Goal: Information Seeking & Learning: Learn about a topic

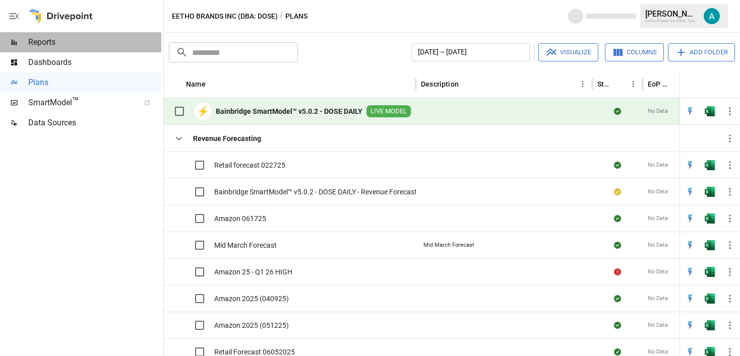
click at [84, 42] on span "Reports" at bounding box center [94, 42] width 133 height 12
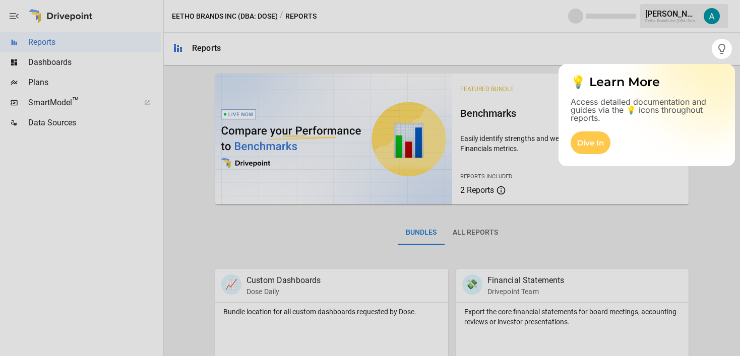
click at [85, 68] on div at bounding box center [370, 207] width 740 height 297
click at [73, 59] on div at bounding box center [370, 207] width 740 height 297
click at [101, 87] on div at bounding box center [370, 207] width 740 height 297
click at [601, 149] on div "Dive In" at bounding box center [591, 143] width 40 height 23
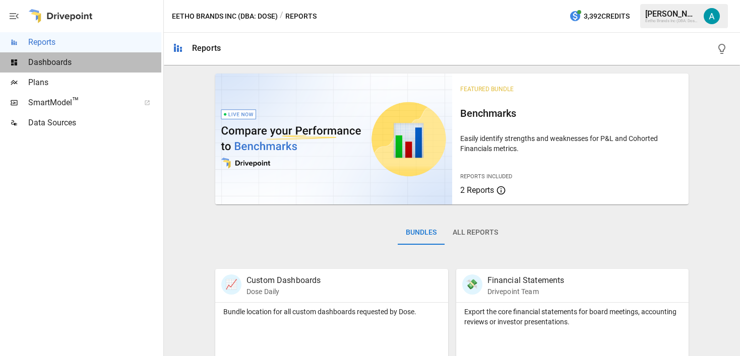
click at [88, 61] on span "Dashboards" at bounding box center [94, 62] width 133 height 12
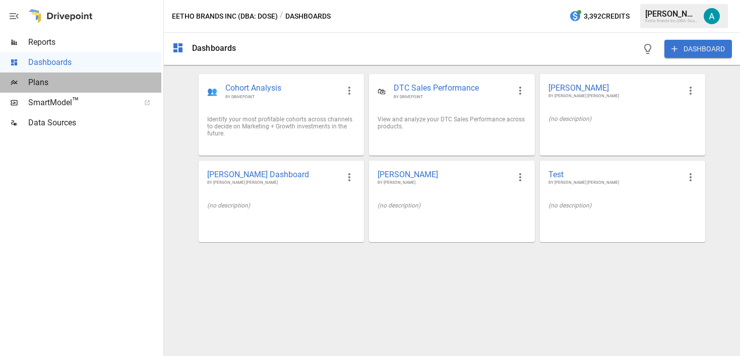
click at [88, 88] on span "Plans" at bounding box center [94, 83] width 133 height 12
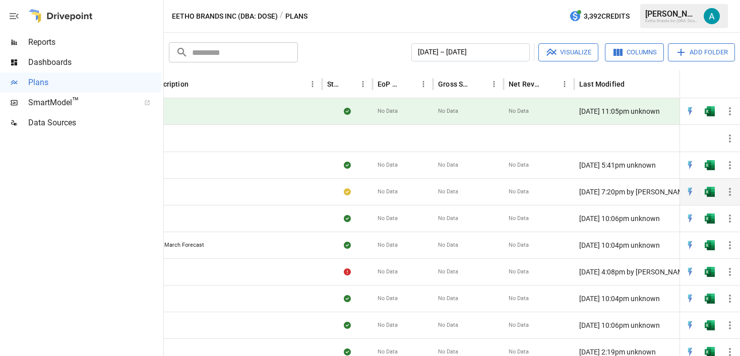
scroll to position [0, 291]
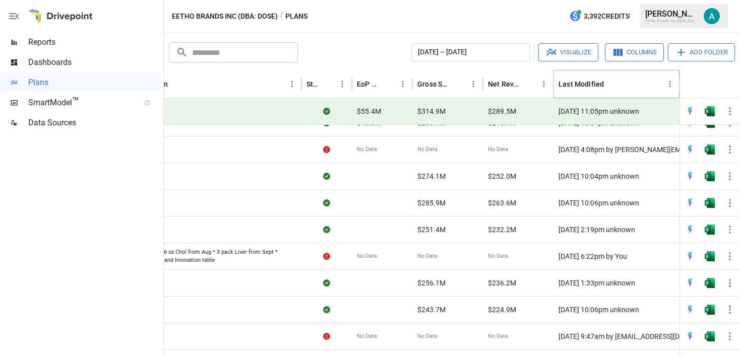
click at [616, 86] on button "Sort" at bounding box center [612, 84] width 14 height 14
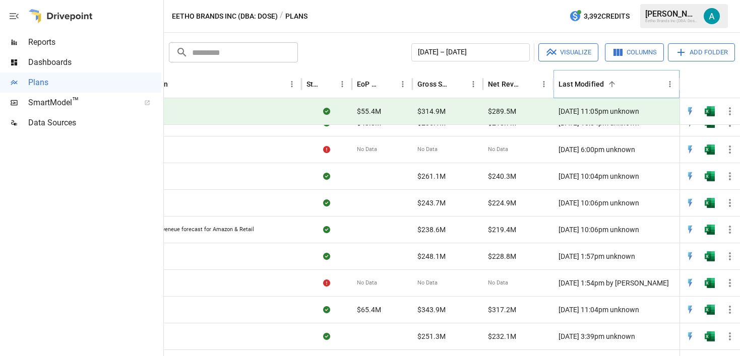
click at [615, 85] on icon "Sort" at bounding box center [612, 84] width 9 height 9
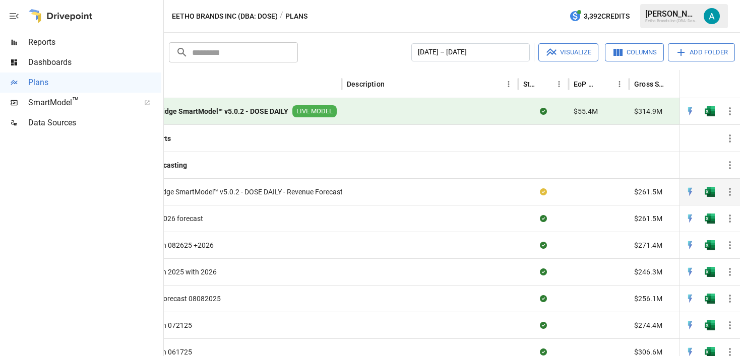
click at [440, 198] on div at bounding box center [430, 191] width 176 height 27
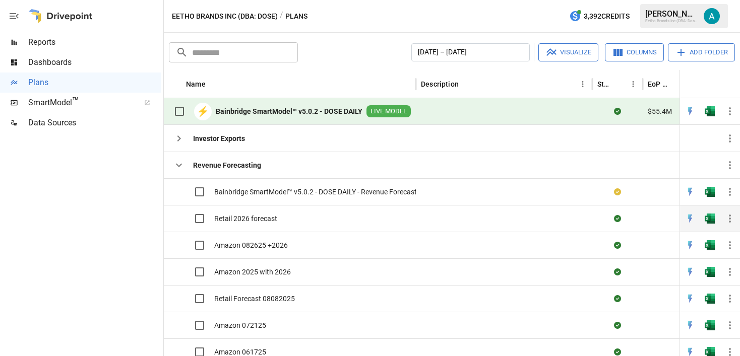
click at [271, 219] on span "Retail 2026 forecast" at bounding box center [245, 219] width 63 height 10
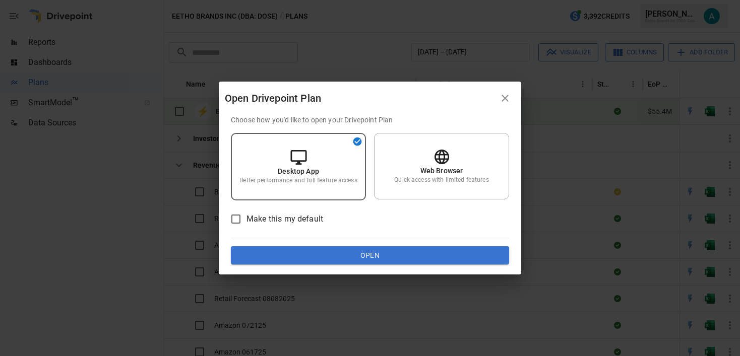
click at [402, 252] on button "Open" at bounding box center [370, 256] width 278 height 18
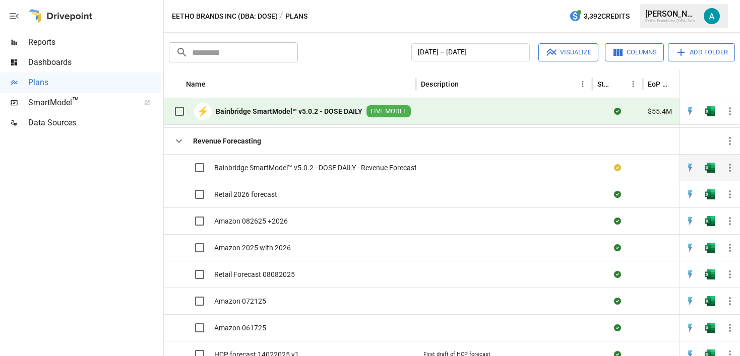
click at [342, 177] on div "Bainbridge SmartModel™ v5.0.2 - DOSE DAILY - Revenue Forecast" at bounding box center [293, 167] width 248 height 21
click at [339, 168] on span "Bainbridge SmartModel™ v5.0.2 - DOSE DAILY - Revenue Forecast" at bounding box center [315, 168] width 203 height 10
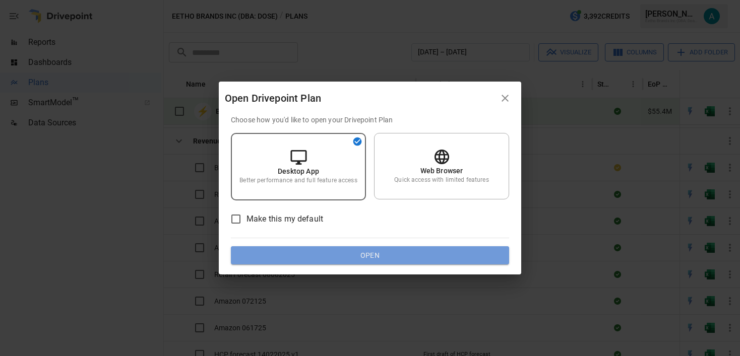
click at [383, 255] on button "Open" at bounding box center [370, 256] width 278 height 18
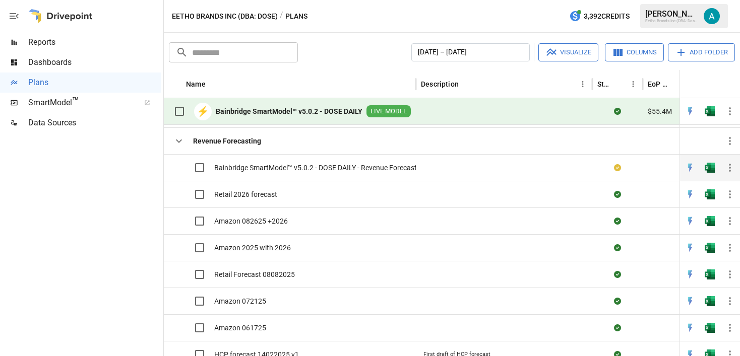
click at [306, 169] on span "Bainbridge SmartModel™ v5.0.2 - DOSE DAILY - Revenue Forecast" at bounding box center [315, 168] width 203 height 10
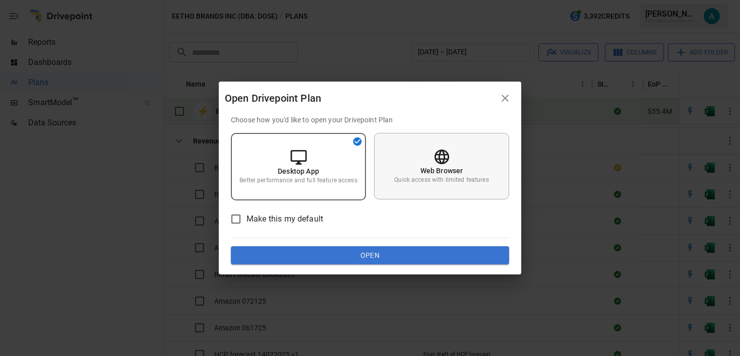
click at [411, 188] on div "Web Browser Quick access with limited features" at bounding box center [441, 166] width 135 height 67
click at [385, 251] on button "Open" at bounding box center [370, 256] width 278 height 18
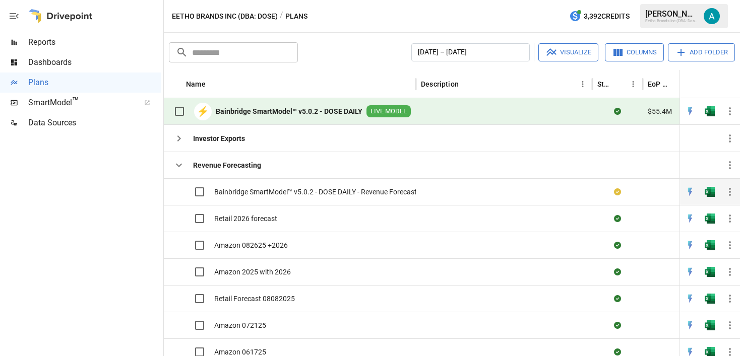
scroll to position [5, 0]
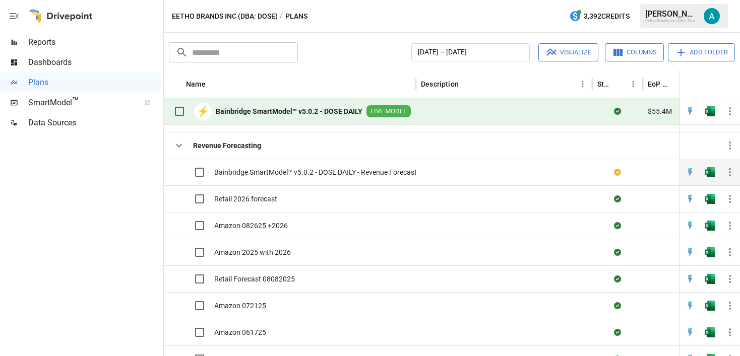
click at [358, 180] on div "Bainbridge SmartModel™ v5.0.2 - DOSE DAILY - Revenue Forecast" at bounding box center [293, 172] width 248 height 21
click at [100, 99] on span "SmartModel ™" at bounding box center [80, 103] width 105 height 12
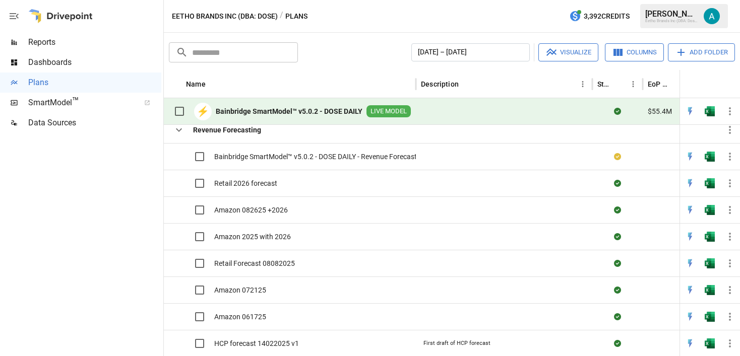
click at [15, 15] on icon "button" at bounding box center [14, 16] width 12 height 12
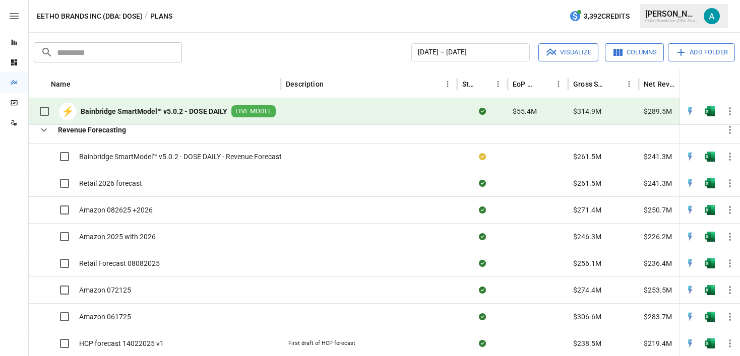
click at [15, 15] on icon "button" at bounding box center [14, 16] width 12 height 12
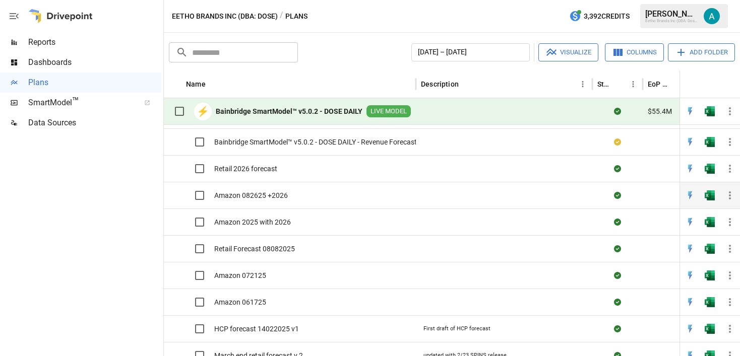
scroll to position [43, 0]
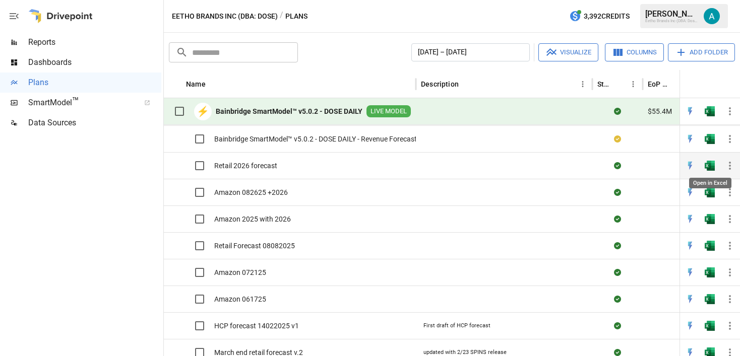
click at [712, 166] on img "Open in Excel" at bounding box center [710, 166] width 10 height 10
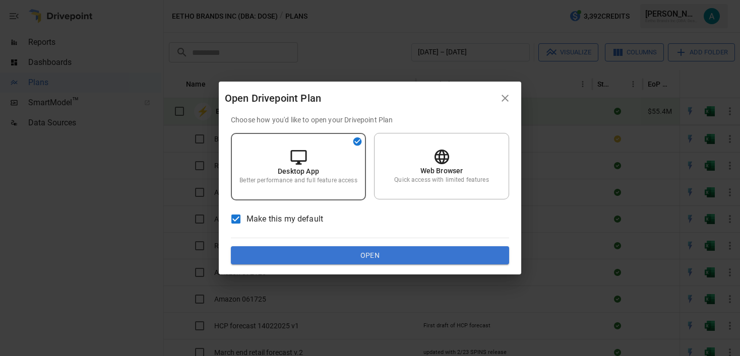
click at [282, 247] on button "Open" at bounding box center [370, 256] width 278 height 18
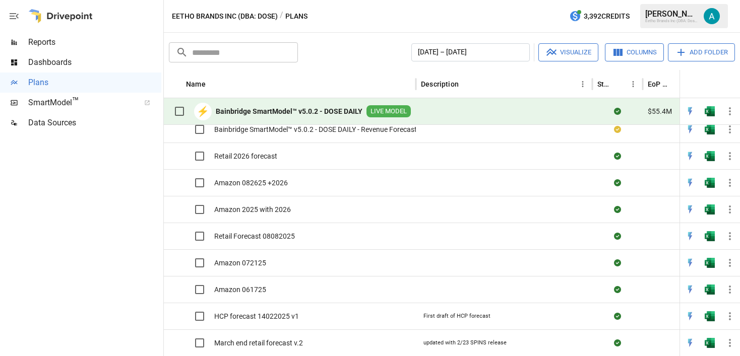
scroll to position [51, 0]
